Goal: Find specific page/section: Find specific page/section

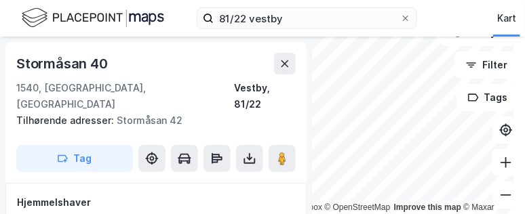
scroll to position [156, 0]
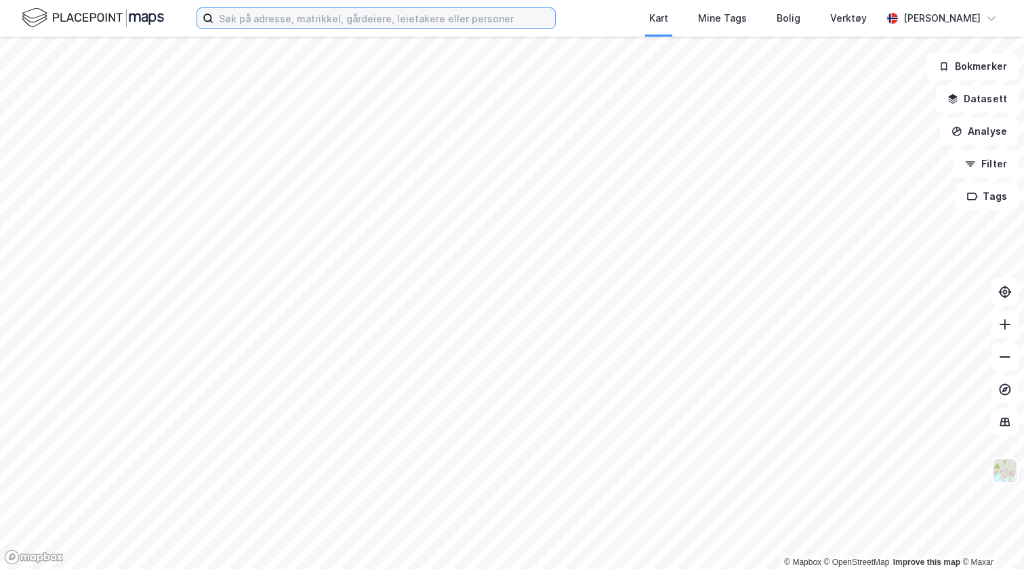
click at [241, 24] on input at bounding box center [384, 18] width 342 height 20
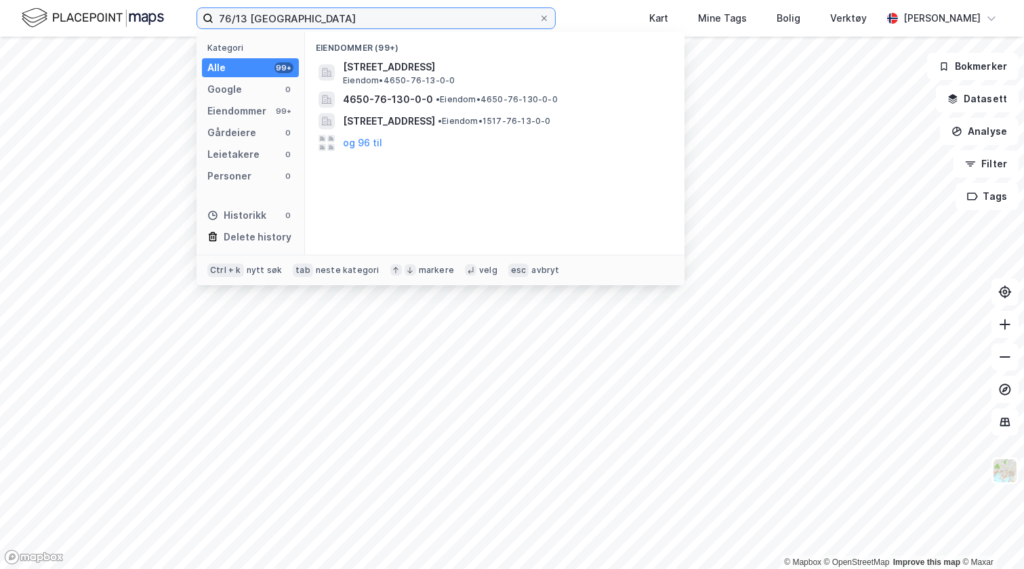
type input "76/13 [GEOGRAPHIC_DATA]"
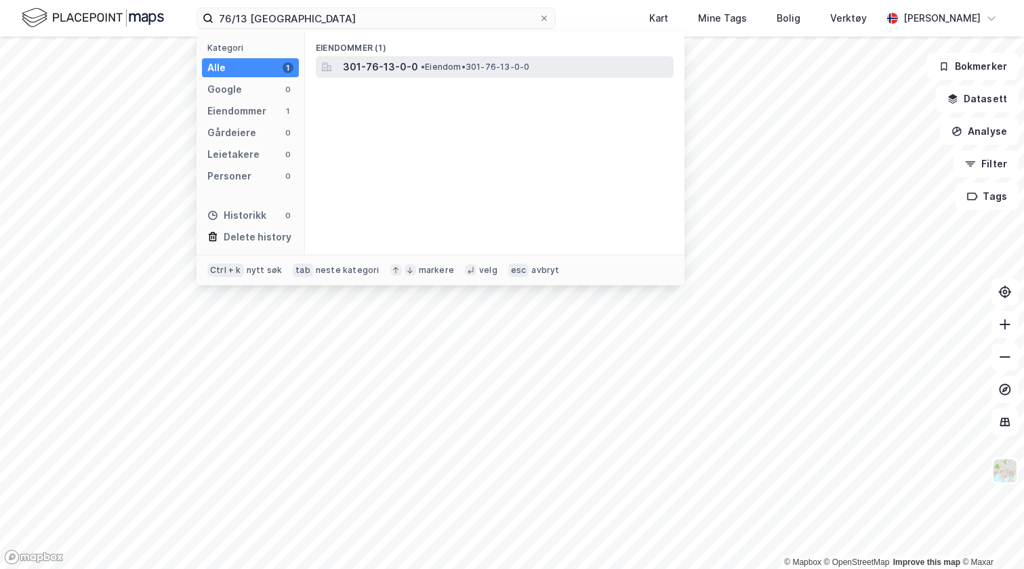
click at [405, 63] on span "301-76-13-0-0" at bounding box center [380, 67] width 75 height 16
